Goal: Find specific page/section: Find specific page/section

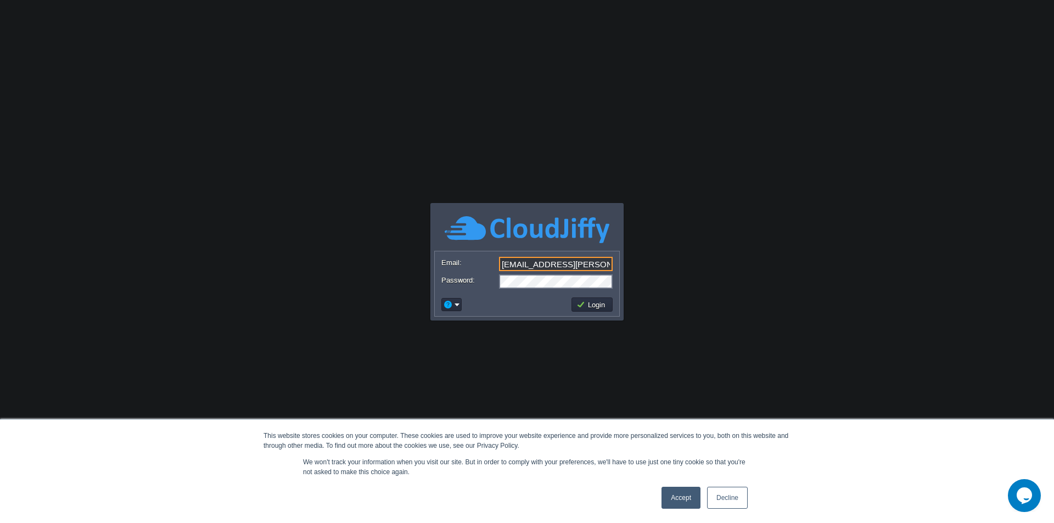
click at [579, 262] on input "[EMAIL_ADDRESS][PERSON_NAME][DOMAIN_NAME]" at bounding box center [556, 264] width 114 height 14
type input "[EMAIL_ADDRESS][DOMAIN_NAME]"
click at [602, 306] on button "Login" at bounding box center [592, 305] width 32 height 10
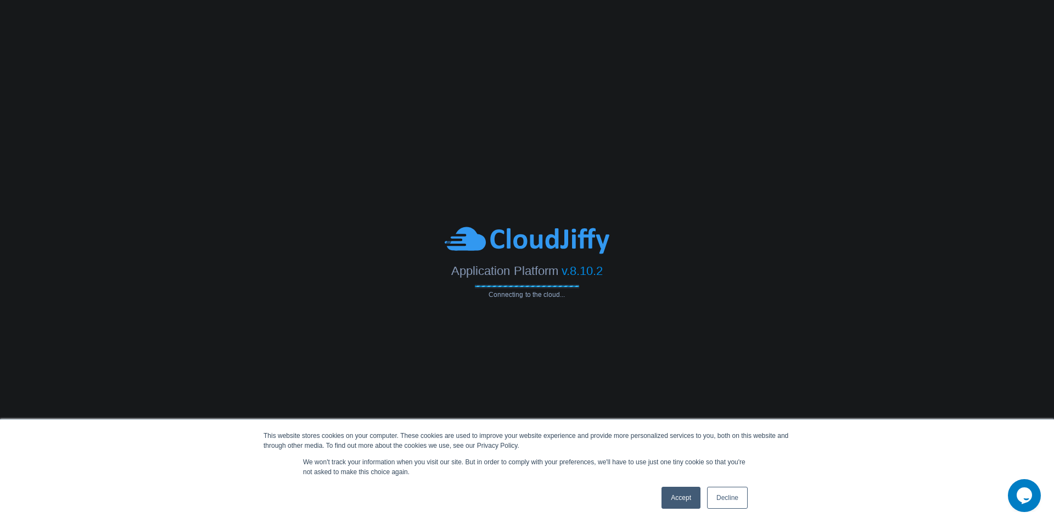
click at [682, 501] on link "Accept" at bounding box center [681, 498] width 39 height 22
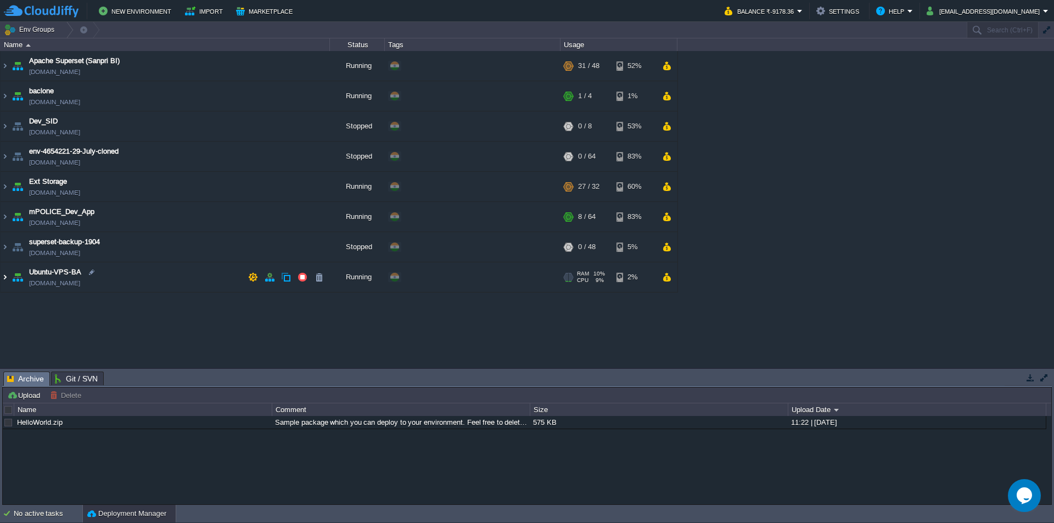
click at [3, 276] on img at bounding box center [5, 277] width 9 height 30
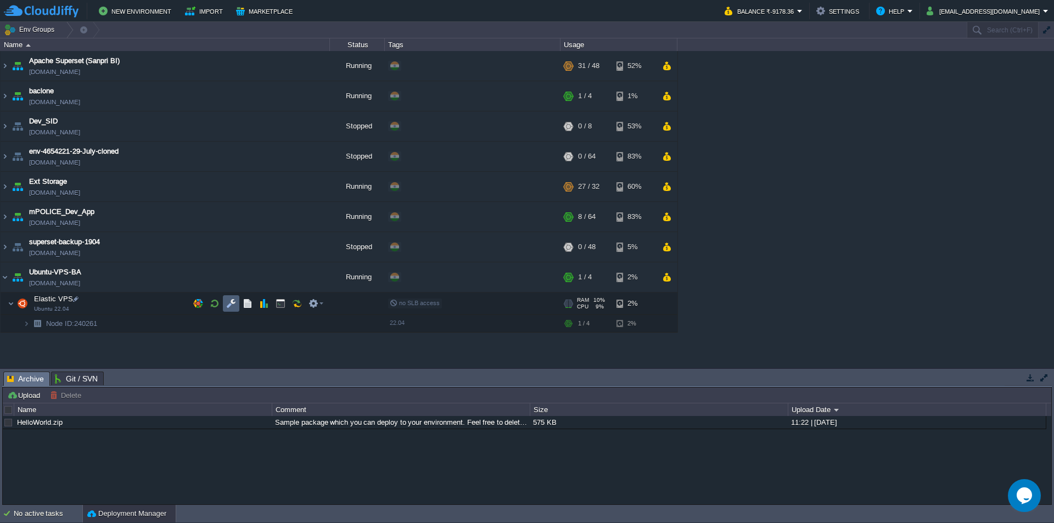
click at [230, 309] on td at bounding box center [231, 303] width 16 height 16
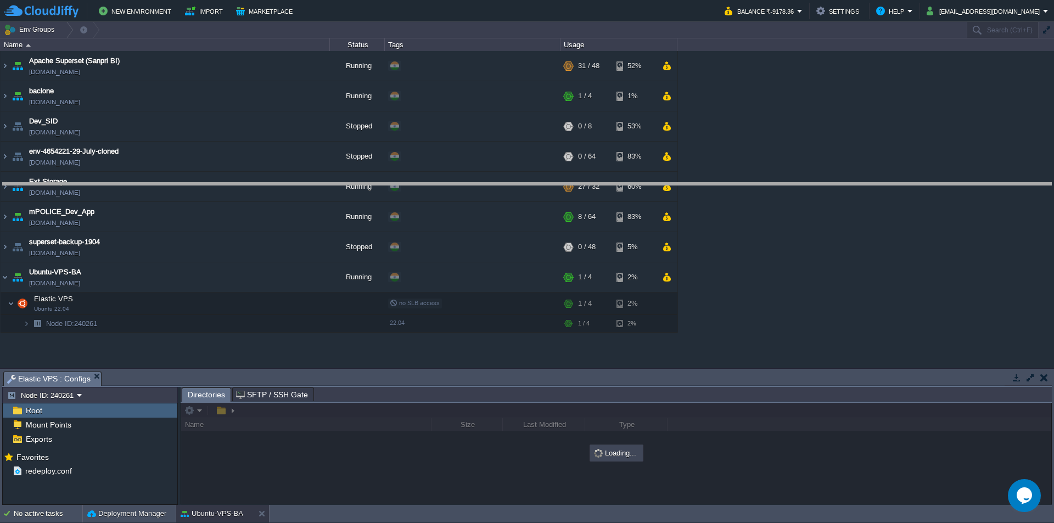
drag, startPoint x: 408, startPoint y: 387, endPoint x: 407, endPoint y: 198, distance: 188.9
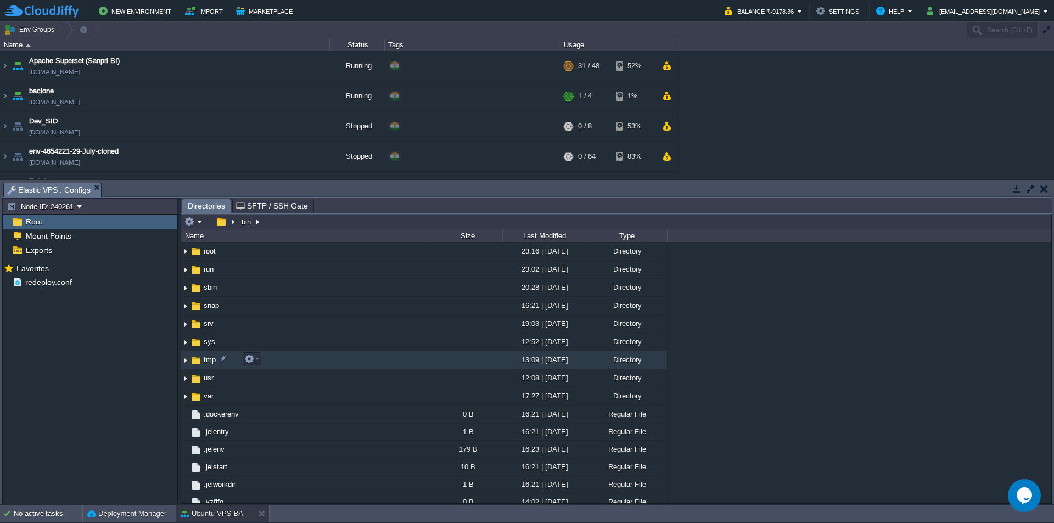
scroll to position [296, 0]
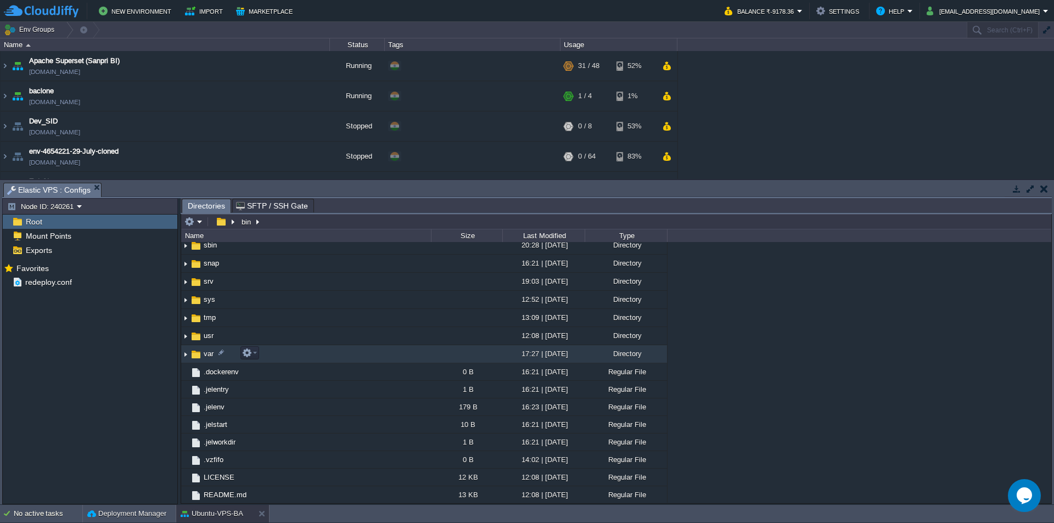
click at [206, 357] on span "var" at bounding box center [208, 353] width 13 height 9
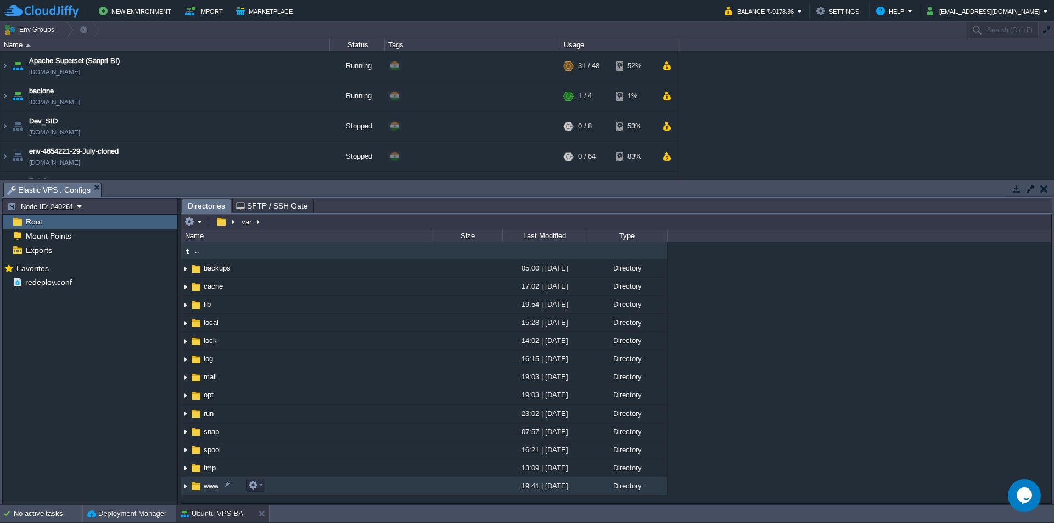
click at [201, 486] on img at bounding box center [196, 486] width 12 height 12
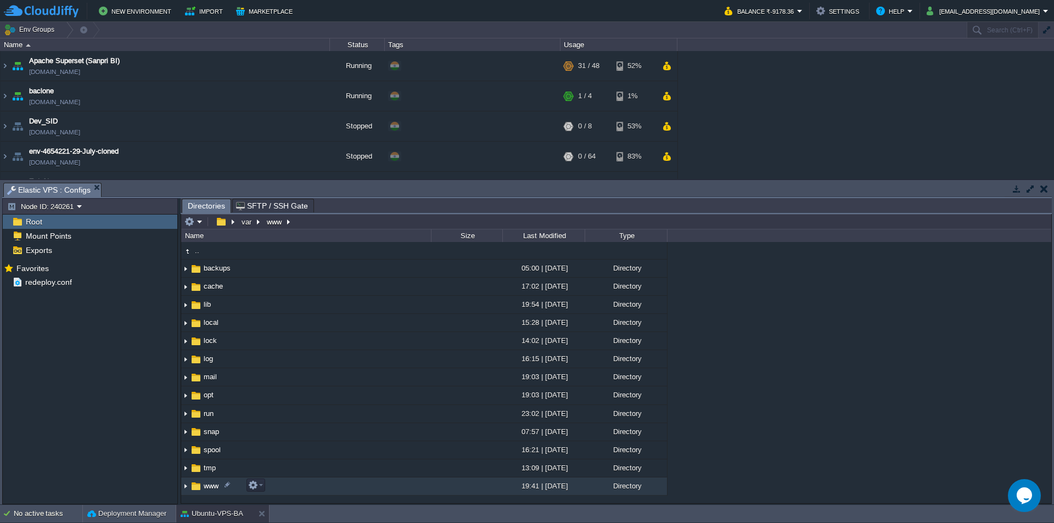
click at [201, 486] on img at bounding box center [196, 486] width 12 height 12
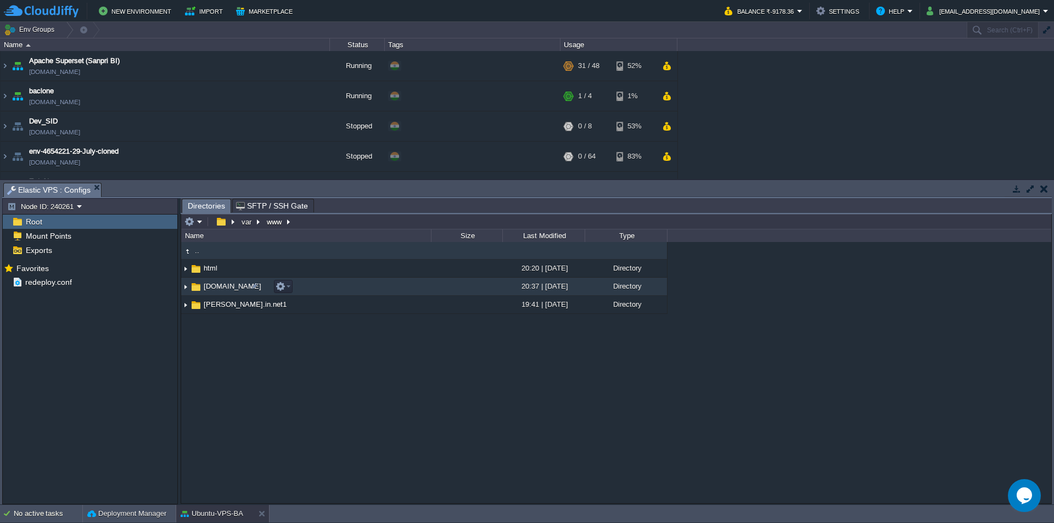
click at [209, 288] on span "[DOMAIN_NAME]" at bounding box center [232, 286] width 61 height 9
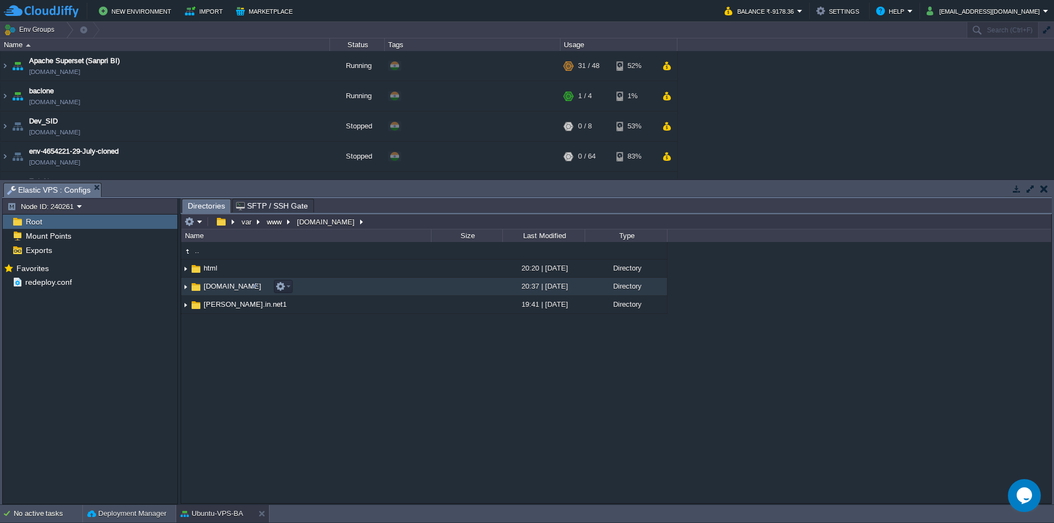
click at [209, 288] on span "[DOMAIN_NAME]" at bounding box center [232, 286] width 61 height 9
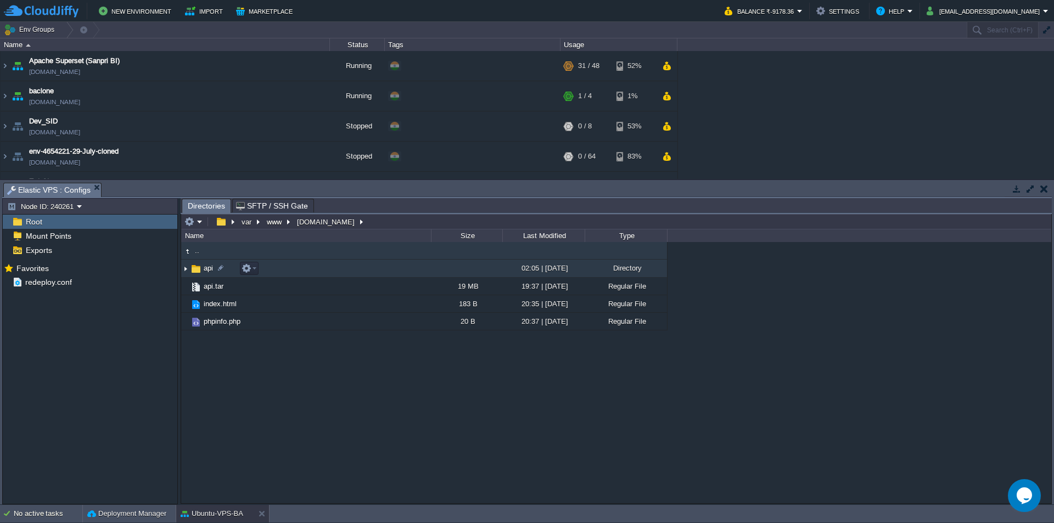
click at [209, 270] on span "api" at bounding box center [208, 268] width 13 height 9
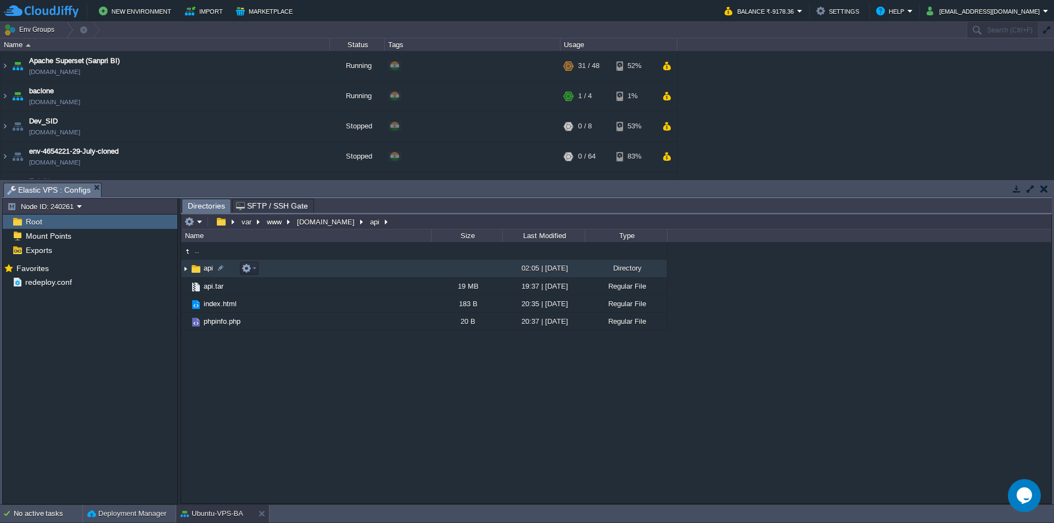
click at [209, 270] on span "api" at bounding box center [208, 268] width 13 height 9
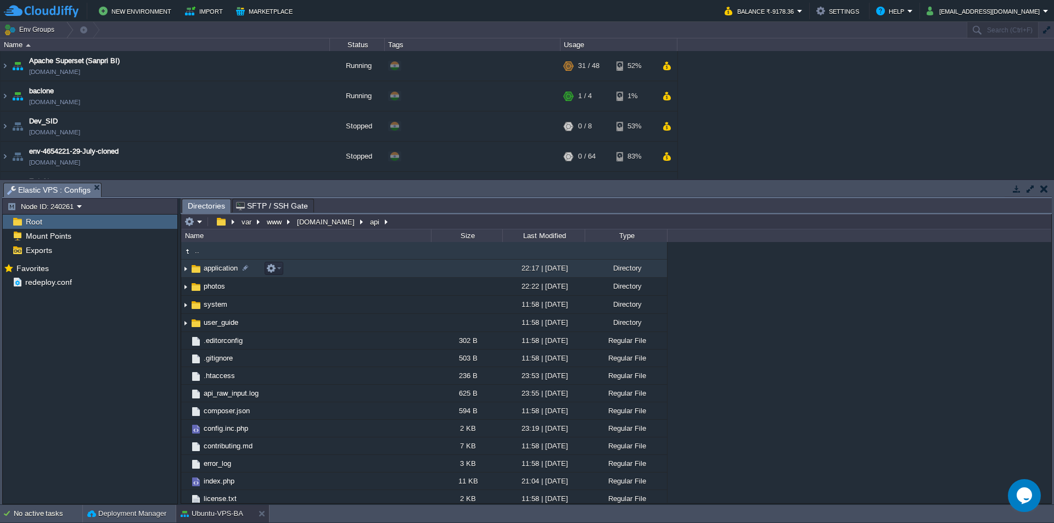
click at [221, 270] on span "application" at bounding box center [220, 268] width 37 height 9
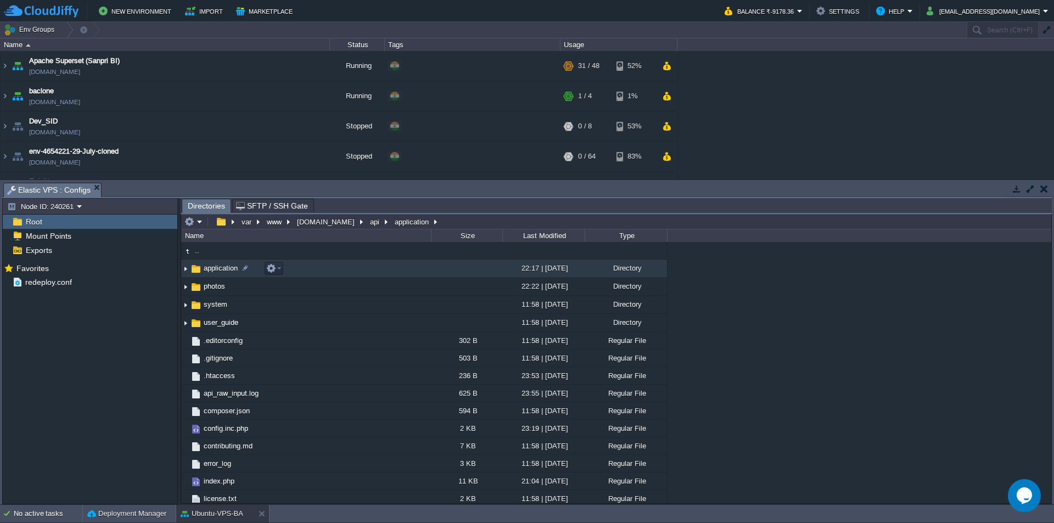
click at [221, 270] on span "application" at bounding box center [220, 268] width 37 height 9
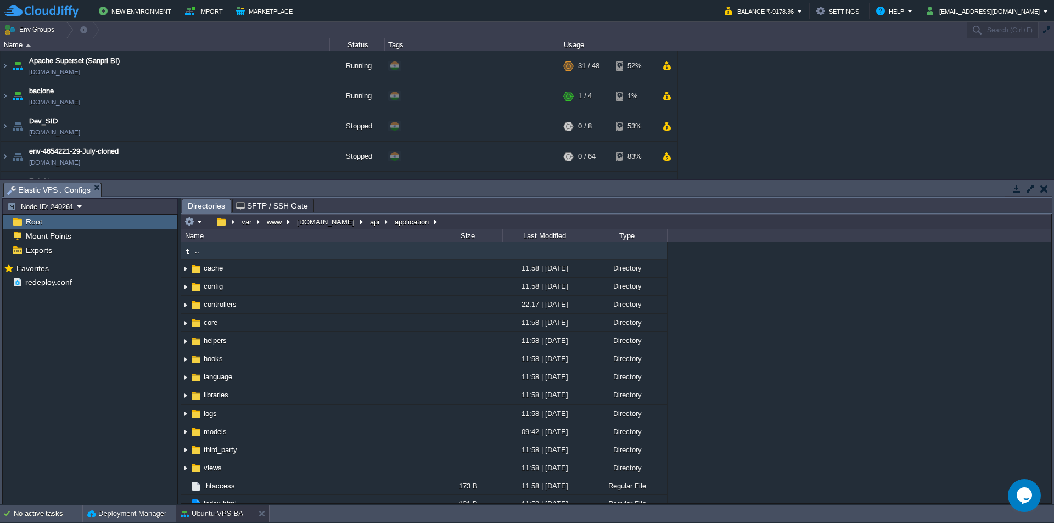
type input "/var/www/[DOMAIN_NAME][URL]"
click at [465, 222] on input "/var/www/[DOMAIN_NAME][URL]" at bounding box center [616, 221] width 870 height 15
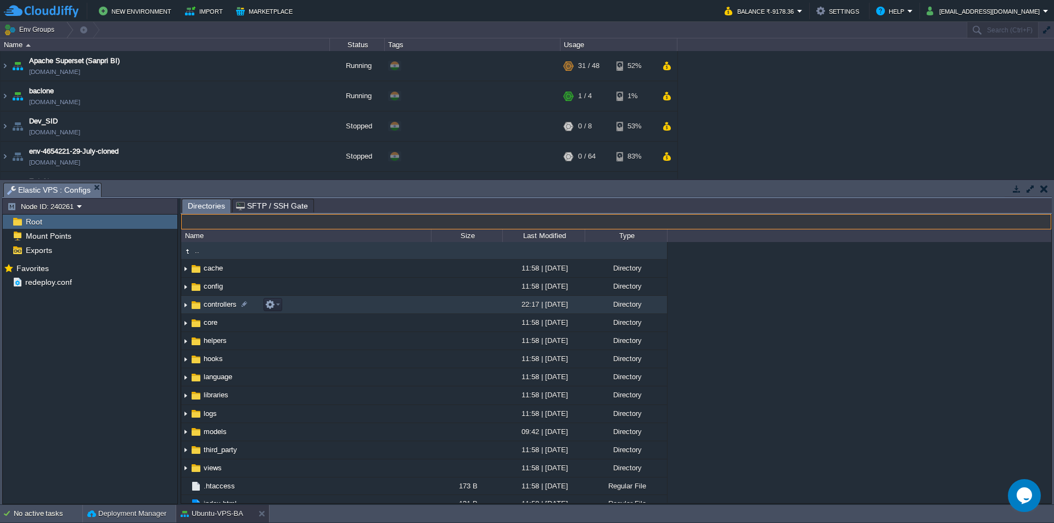
click at [222, 303] on span "controllers" at bounding box center [220, 304] width 36 height 9
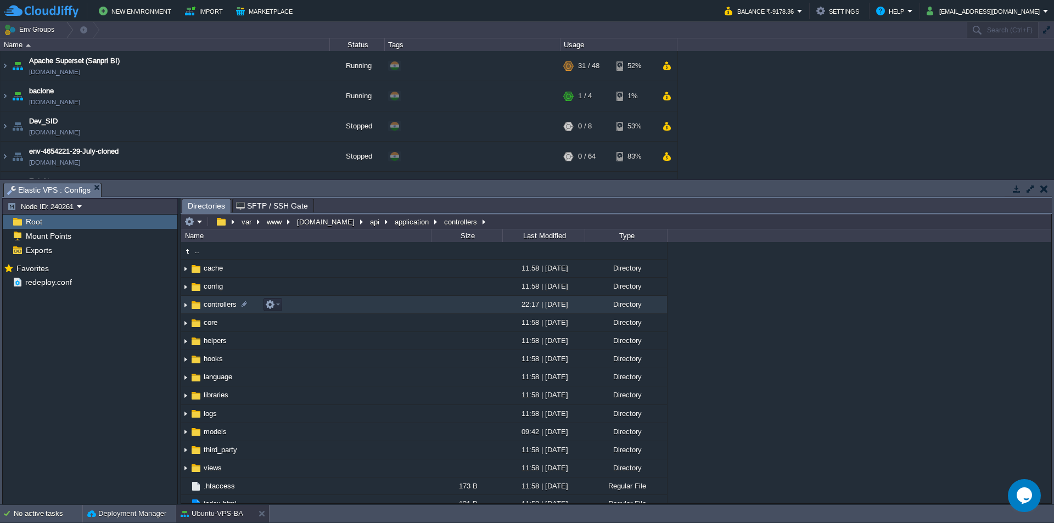
click at [222, 303] on span "controllers" at bounding box center [220, 304] width 36 height 9
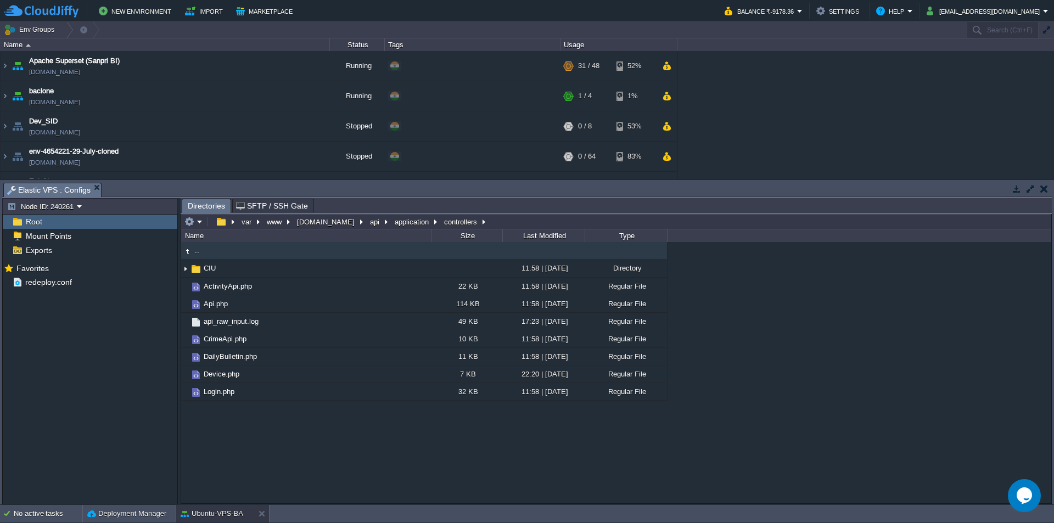
type input "/var/www/[DOMAIN_NAME][URL]"
click at [519, 223] on input "/var/www/[DOMAIN_NAME][URL]" at bounding box center [616, 221] width 870 height 15
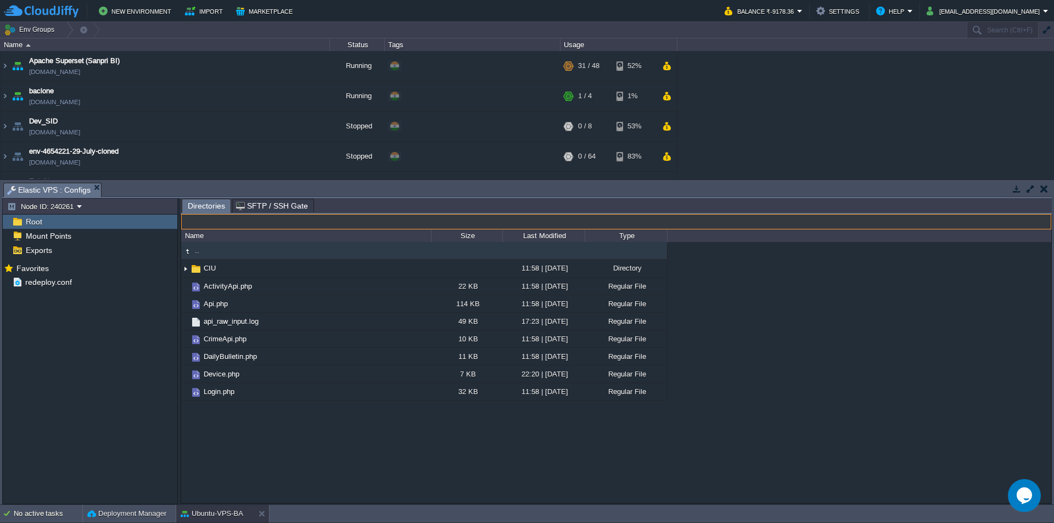
type input "/var/www/[DOMAIN_NAME][URL]"
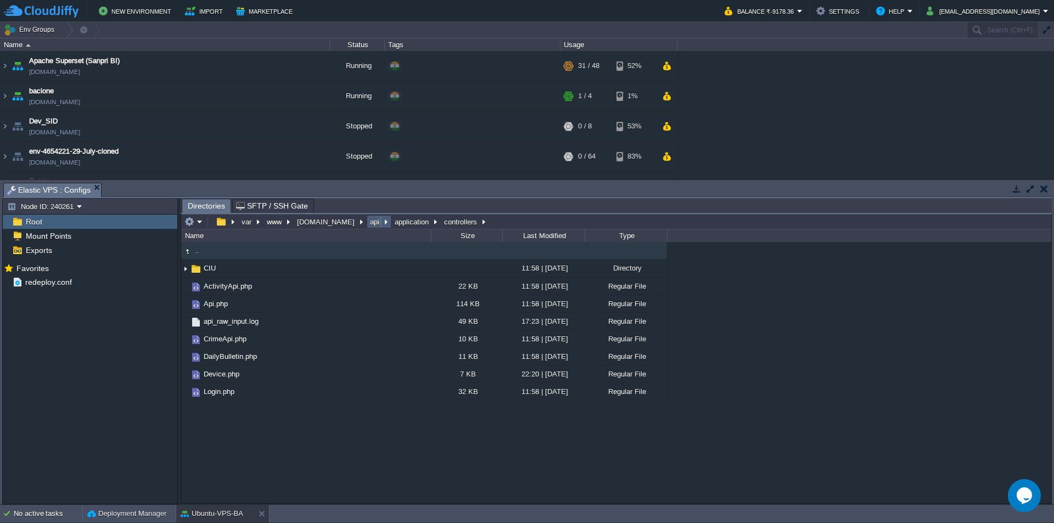
click at [368, 225] on button "api" at bounding box center [375, 222] width 14 height 10
